Goal: Information Seeking & Learning: Learn about a topic

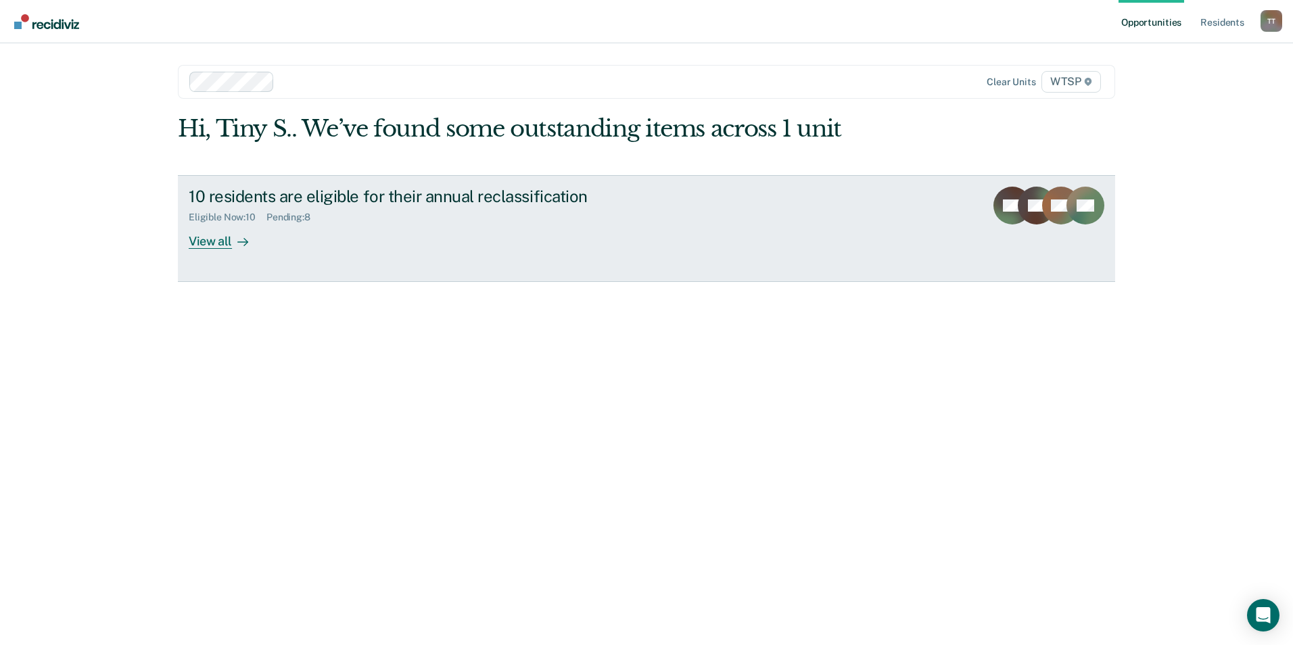
click at [220, 245] on div "View all" at bounding box center [227, 235] width 76 height 26
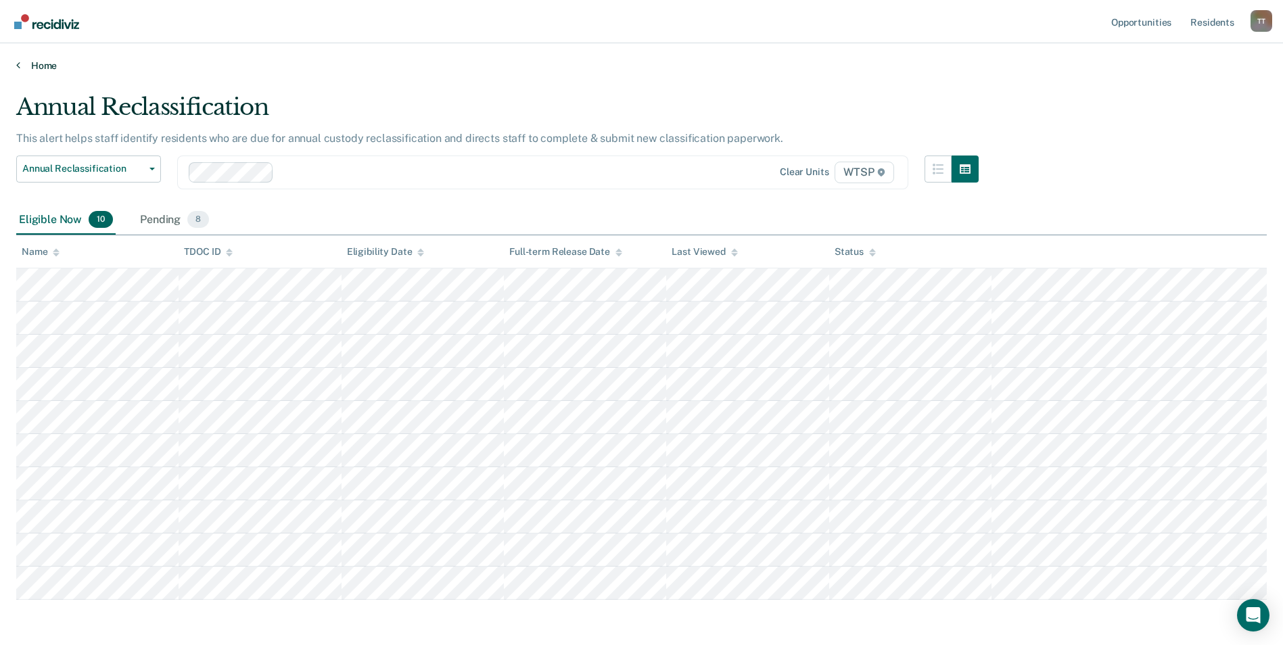
click at [22, 68] on link "Home" at bounding box center [641, 66] width 1250 height 12
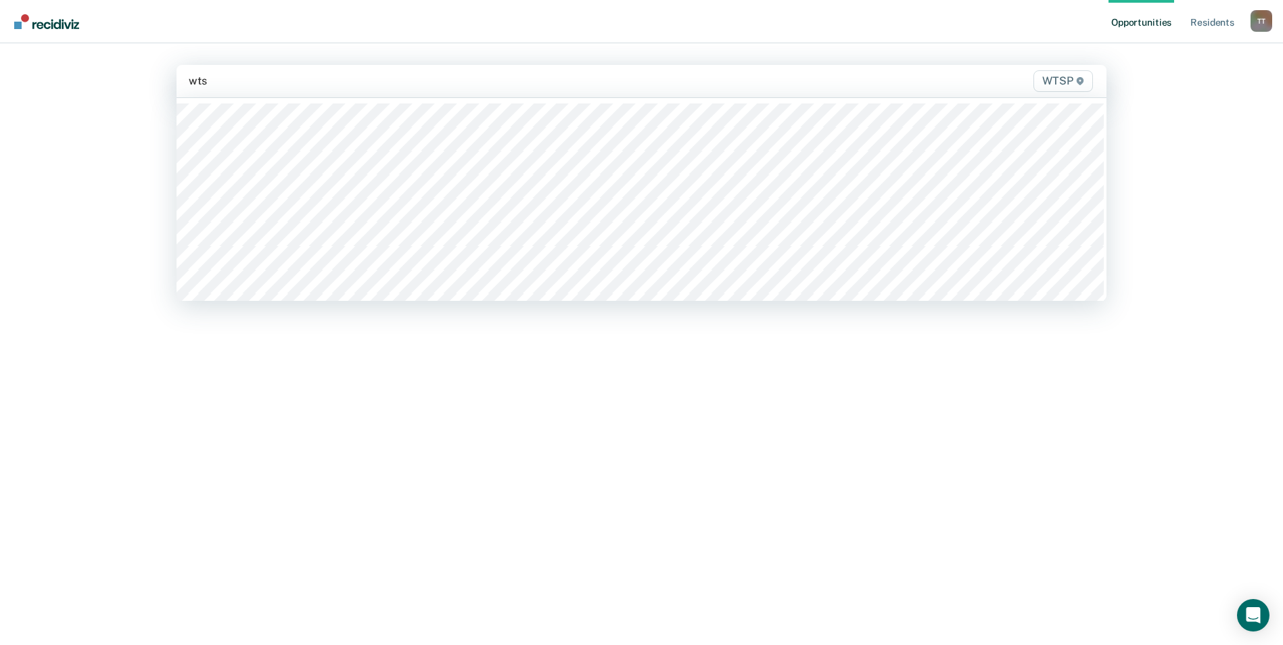
type input "wtsp"
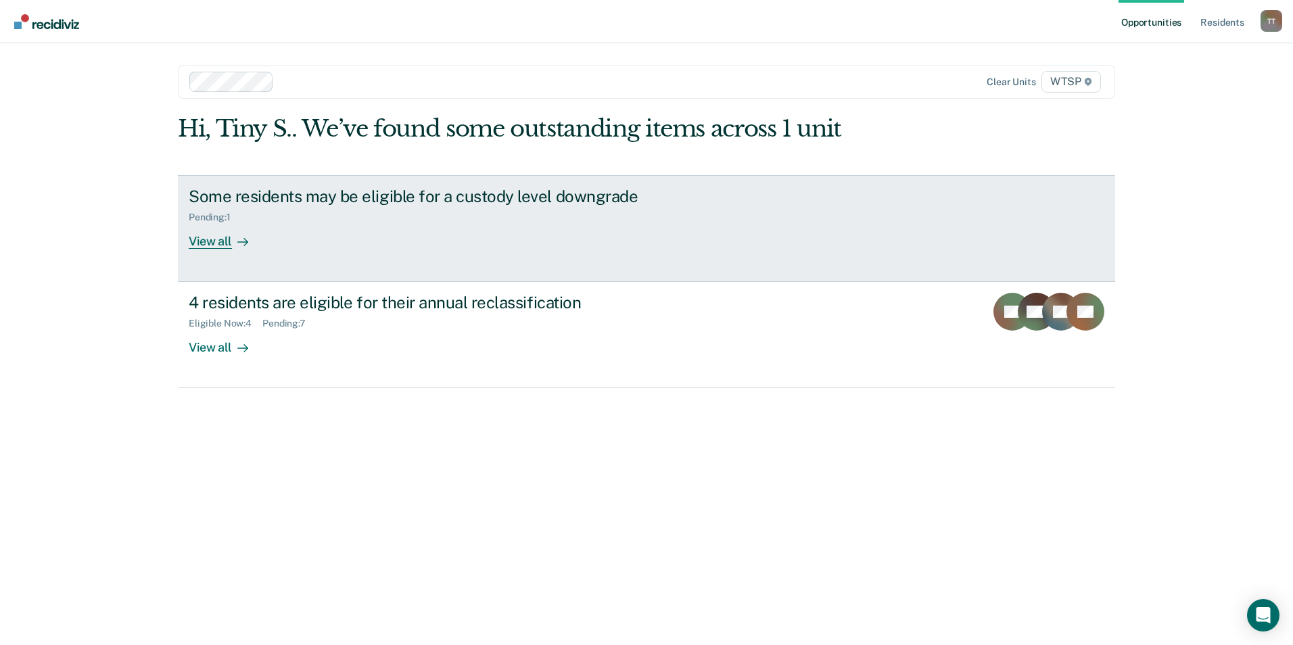
click at [204, 243] on div "View all" at bounding box center [227, 235] width 76 height 26
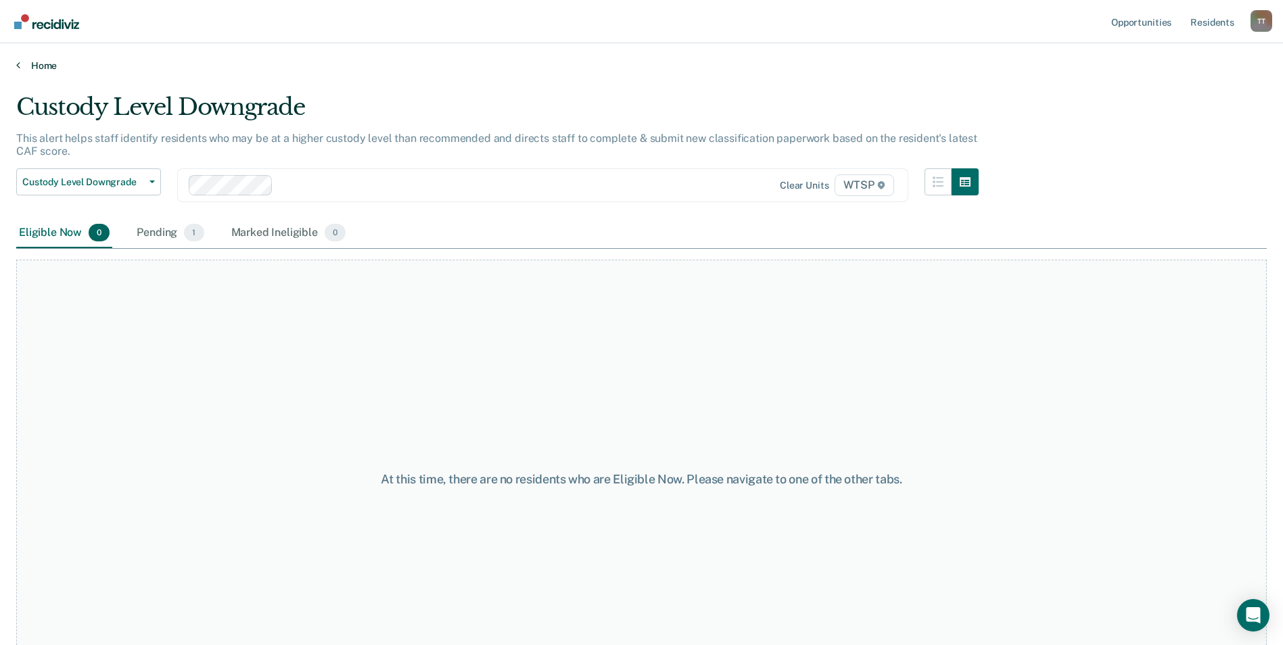
click at [38, 62] on link "Home" at bounding box center [641, 66] width 1250 height 12
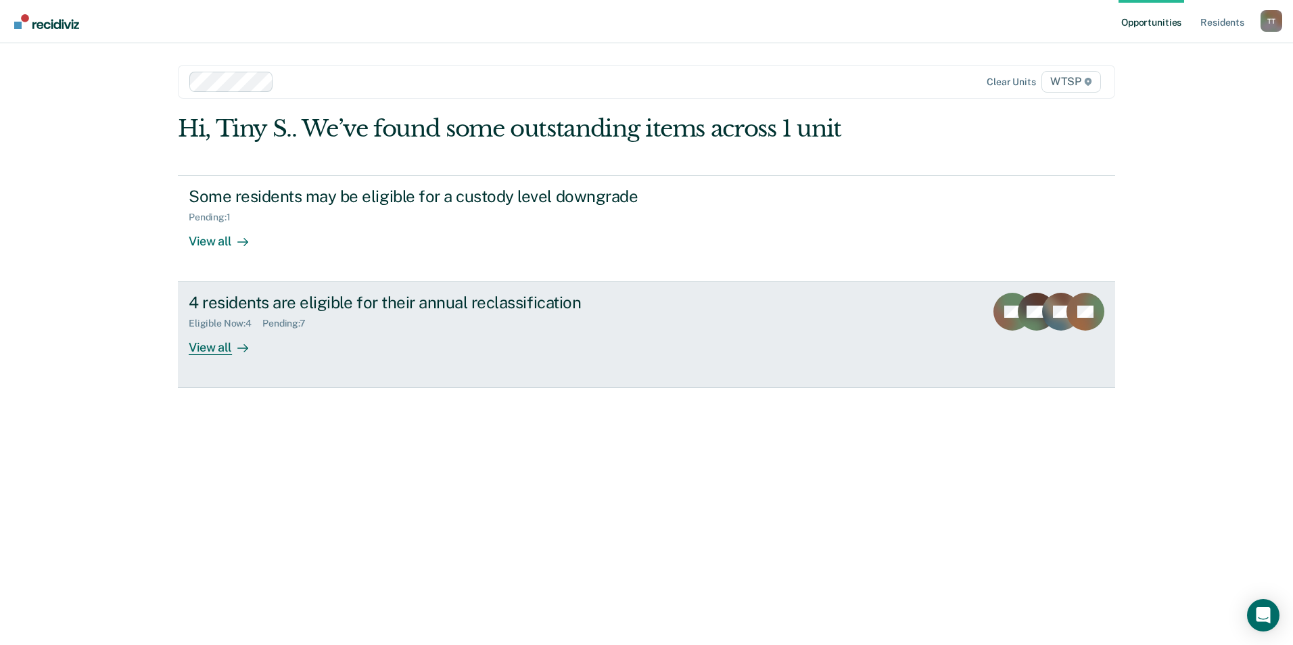
click at [217, 352] on div "View all" at bounding box center [227, 342] width 76 height 26
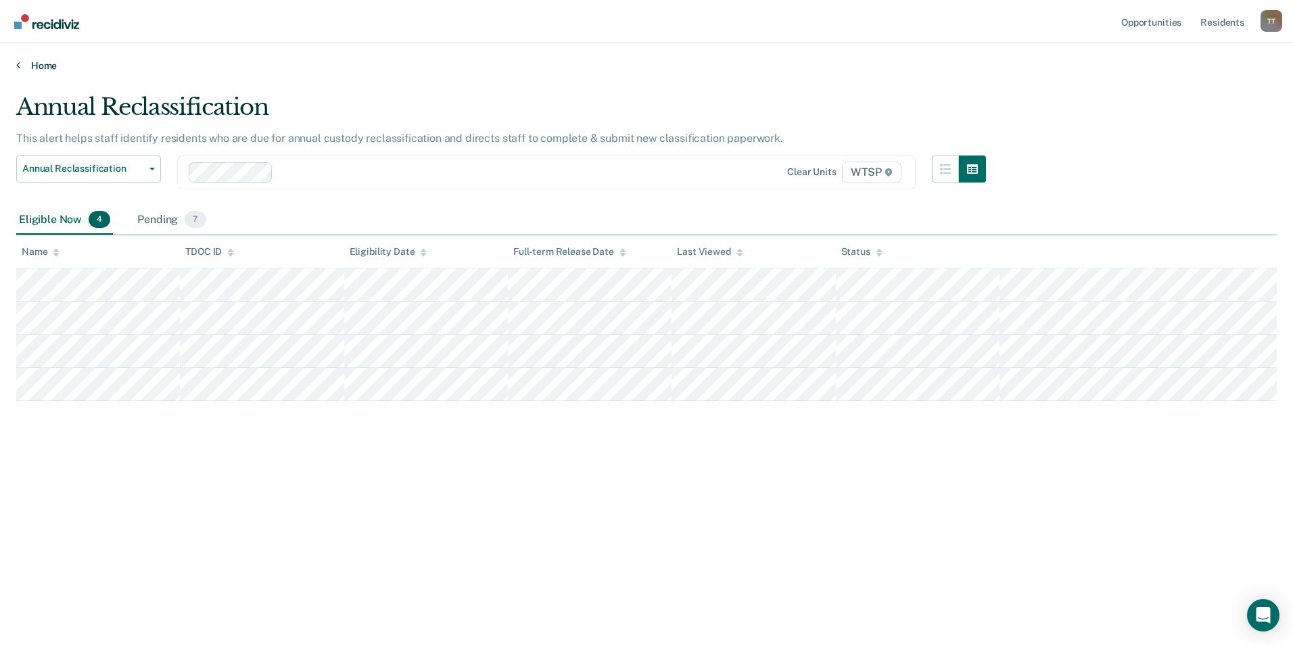
click at [39, 63] on link "Home" at bounding box center [646, 66] width 1260 height 12
